Goal: Transaction & Acquisition: Download file/media

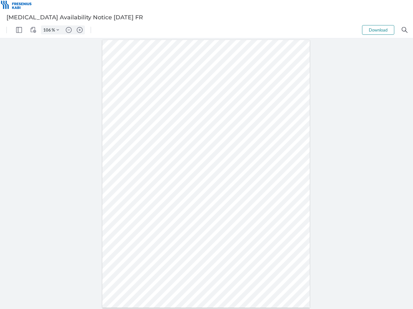
click at [19, 30] on img "Panel" at bounding box center [19, 30] width 6 height 6
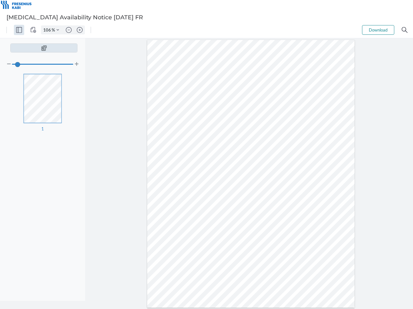
click at [33, 30] on img "View Controls" at bounding box center [33, 30] width 6 height 6
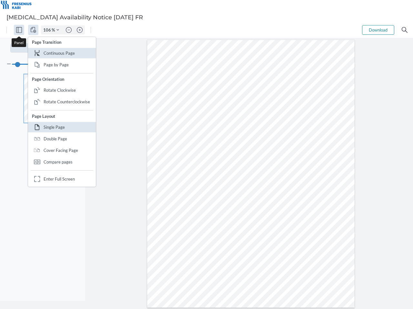
click at [48, 30] on input "106" at bounding box center [46, 30] width 10 height 6
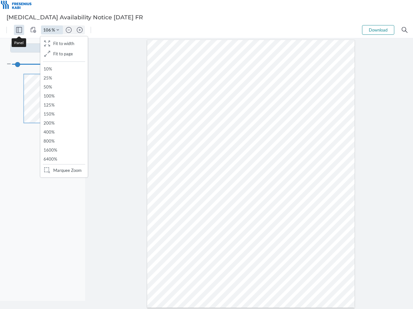
click at [58, 30] on img "Zoom Controls" at bounding box center [57, 30] width 3 height 3
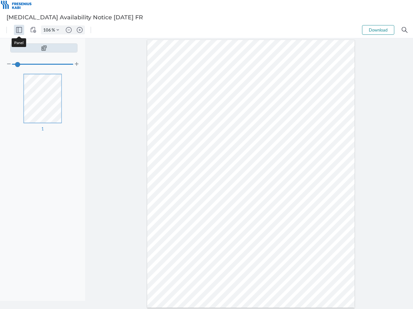
click at [69, 30] on img "Zoom out" at bounding box center [69, 30] width 6 height 6
click at [80, 30] on img "Zoom in" at bounding box center [80, 30] width 6 height 6
type input "106"
click at [378, 30] on button "Download" at bounding box center [378, 30] width 32 height 10
click at [404, 30] on img "Search" at bounding box center [404, 30] width 6 height 6
